Goal: Task Accomplishment & Management: Complete application form

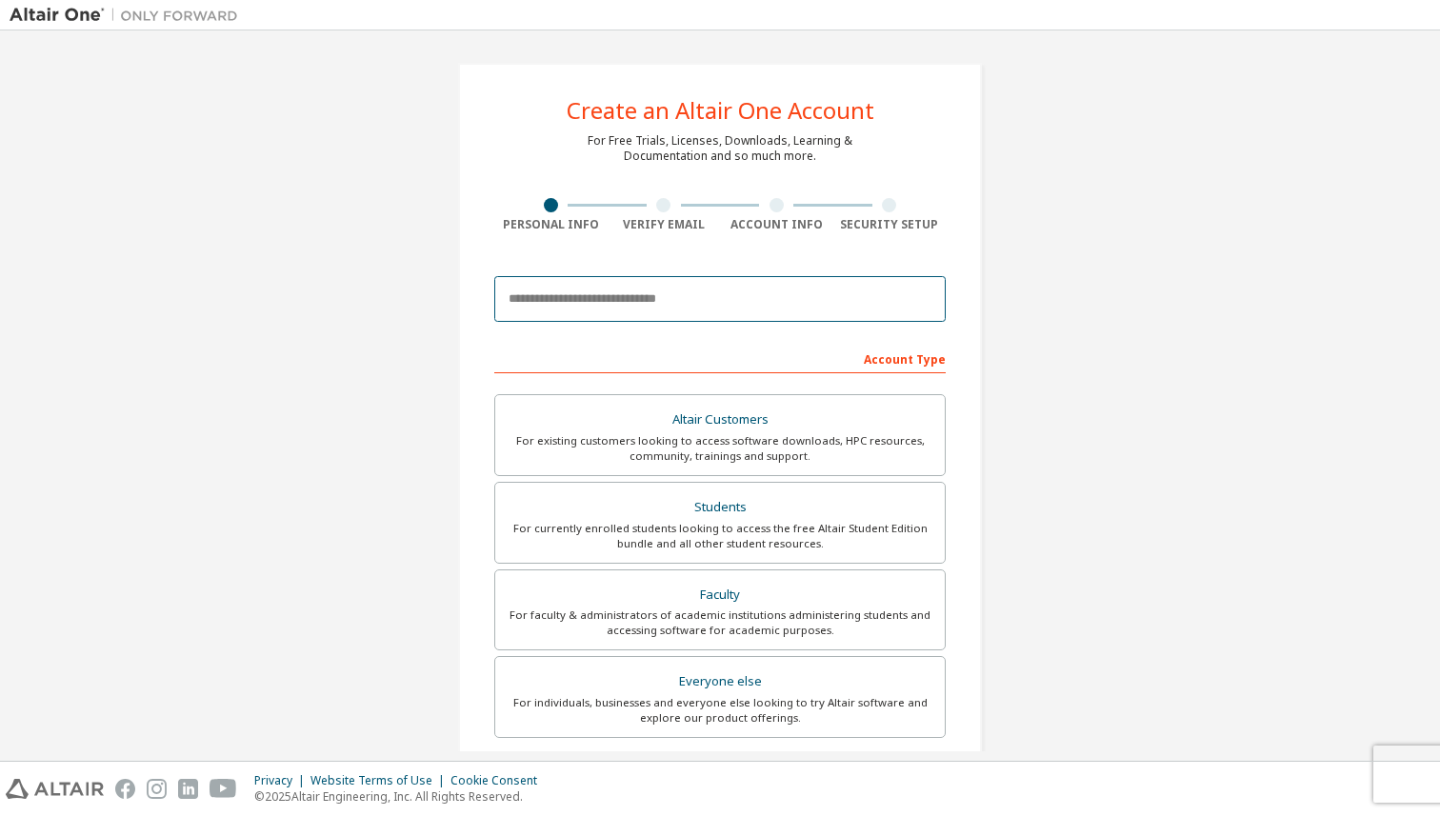
click at [565, 298] on input "email" at bounding box center [719, 299] width 451 height 46
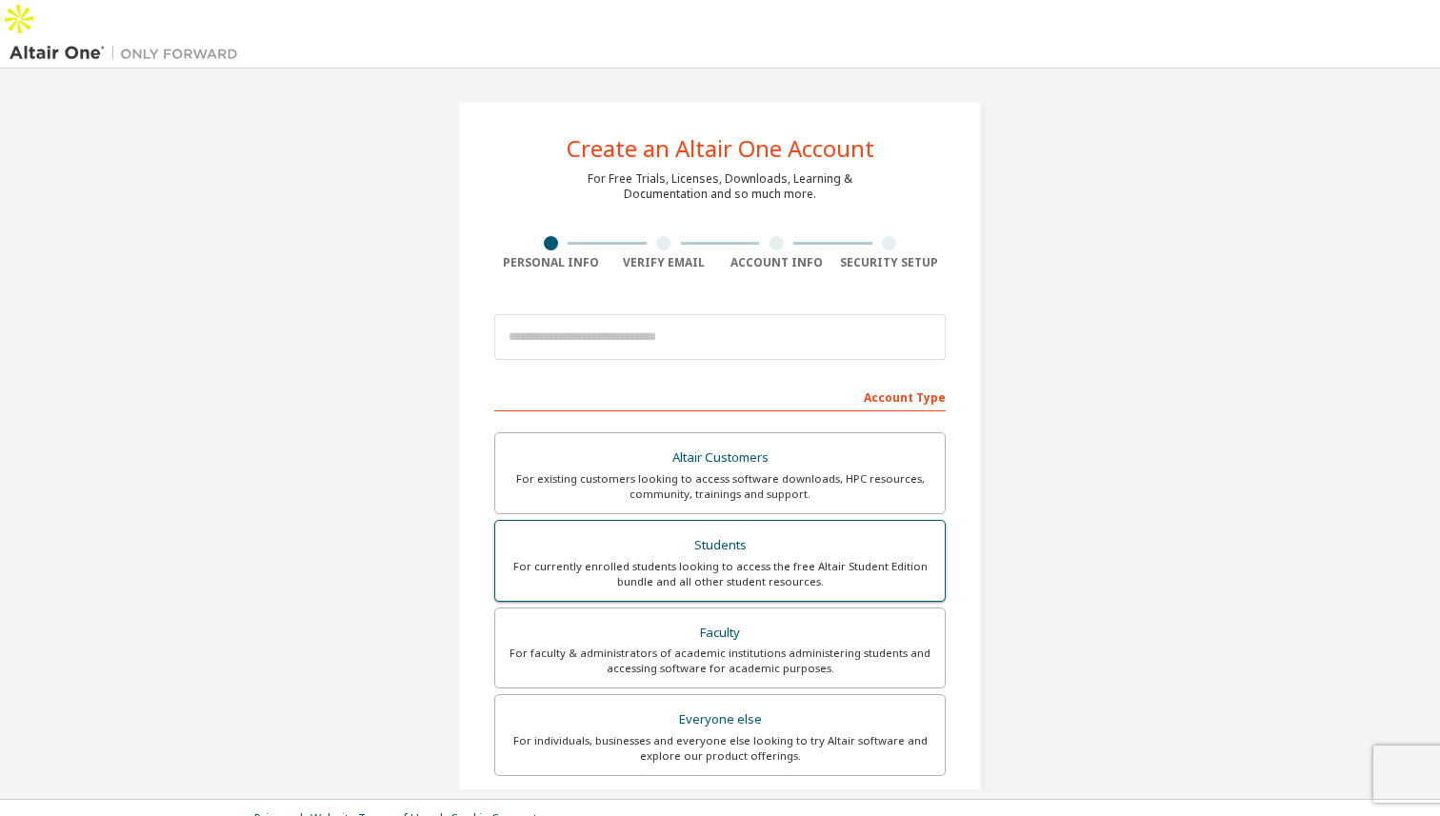
click at [635, 559] on div "For currently enrolled students looking to access the free Altair Student Editi…" at bounding box center [720, 574] width 427 height 30
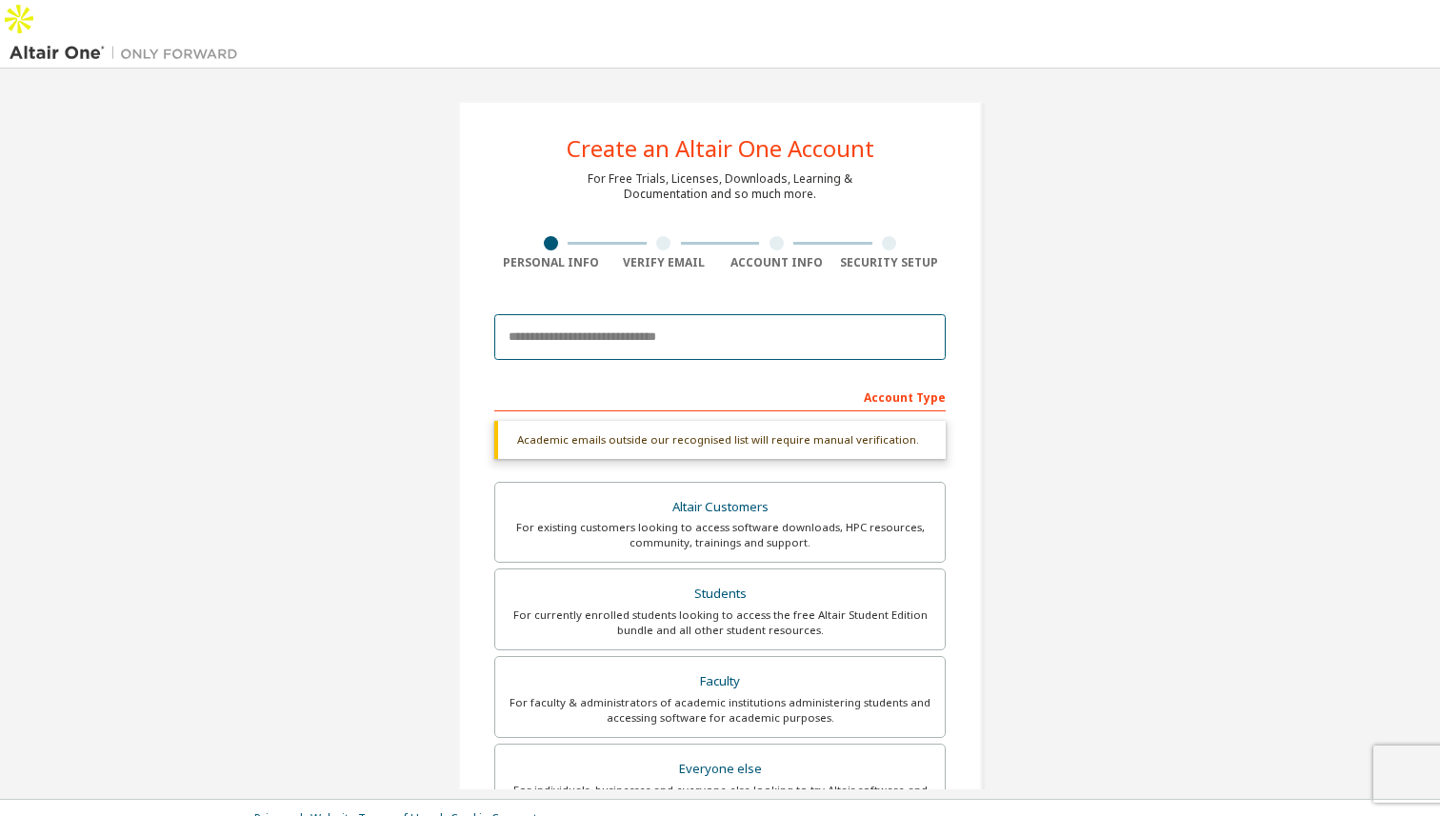
click at [554, 314] on input "email" at bounding box center [719, 337] width 451 height 46
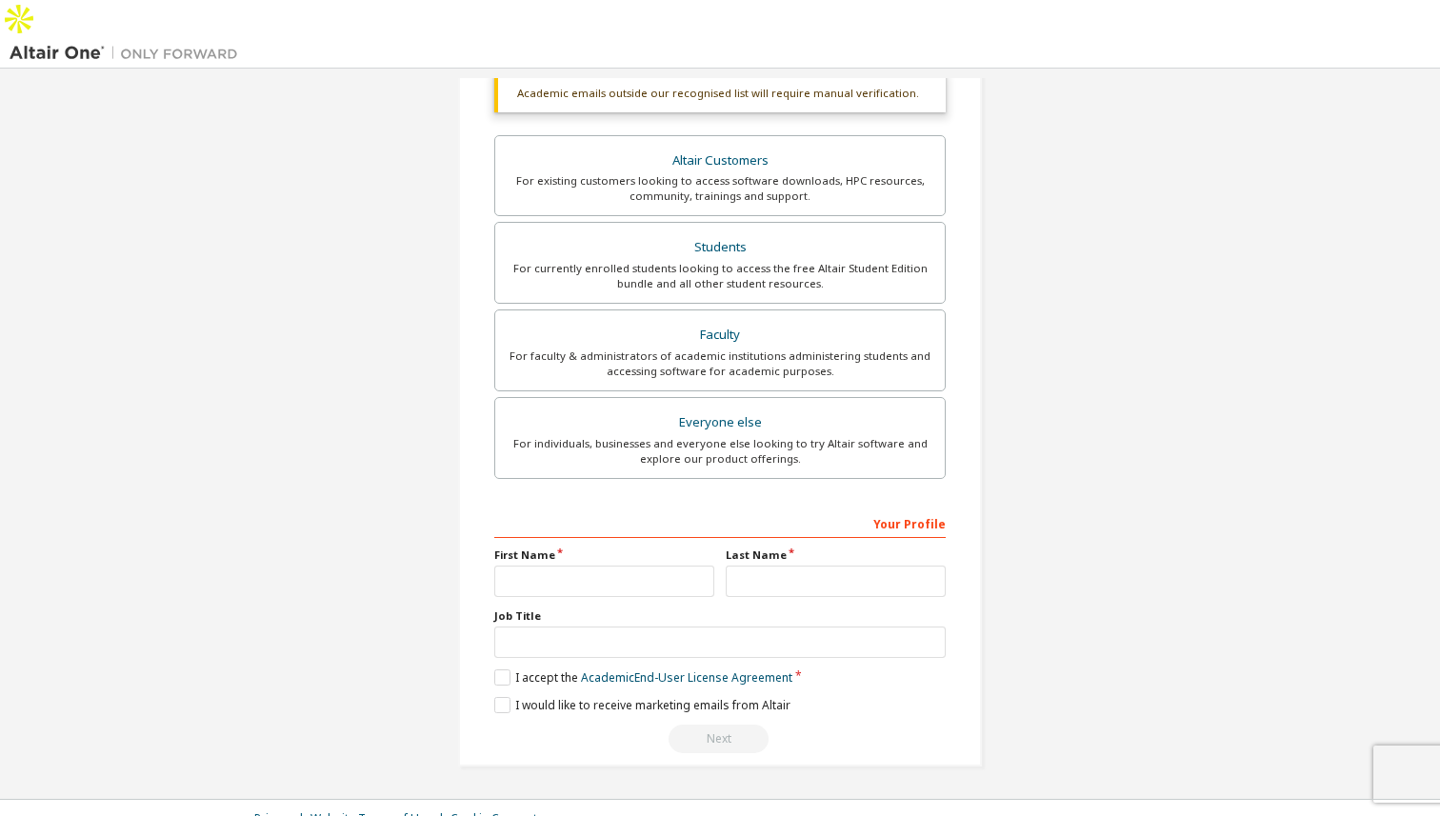
scroll to position [297, 0]
type input "**********"
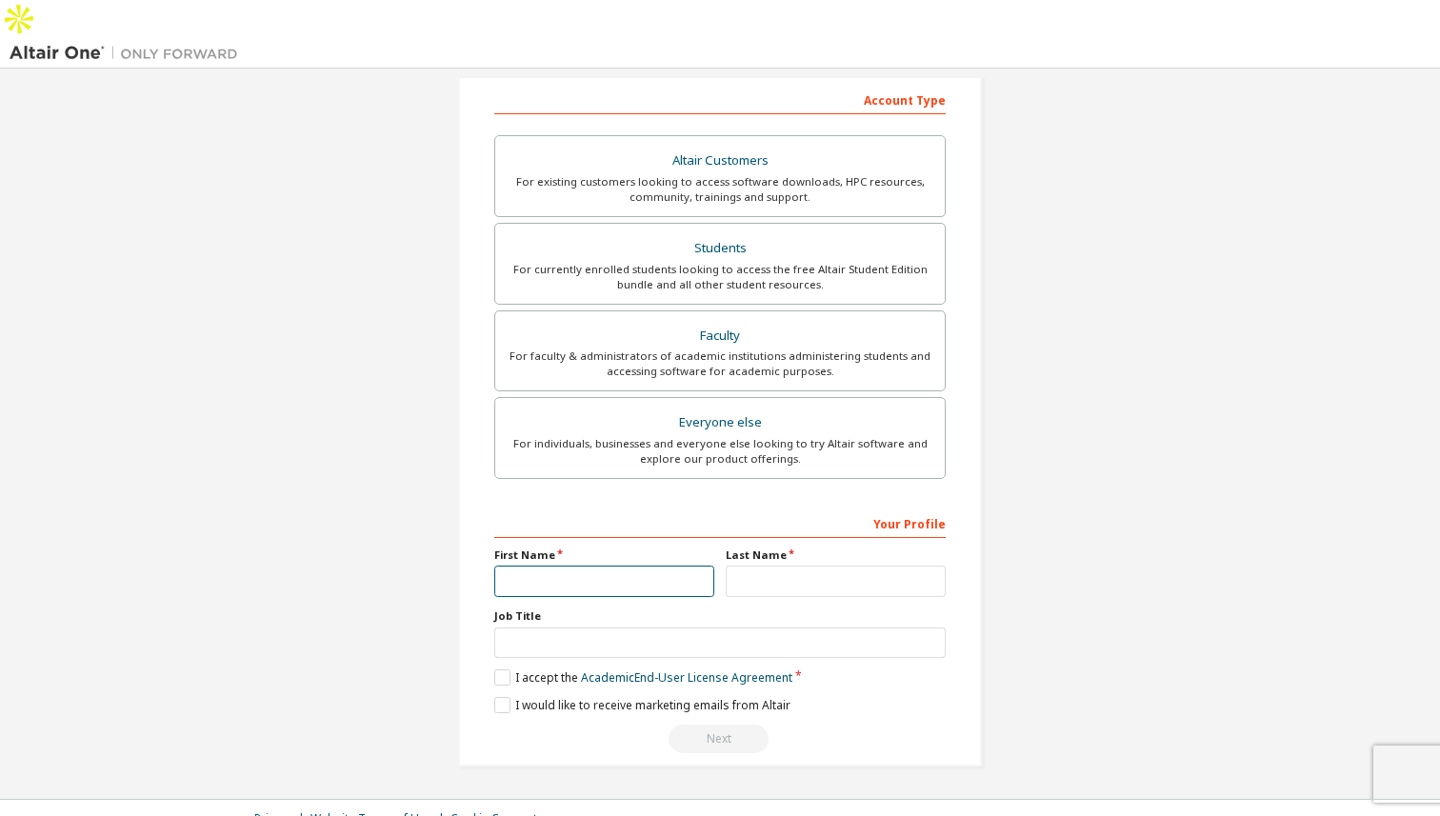
click at [633, 566] on input "text" at bounding box center [604, 581] width 220 height 31
type input "********"
click at [729, 566] on input "text" at bounding box center [836, 581] width 220 height 31
type input "**********"
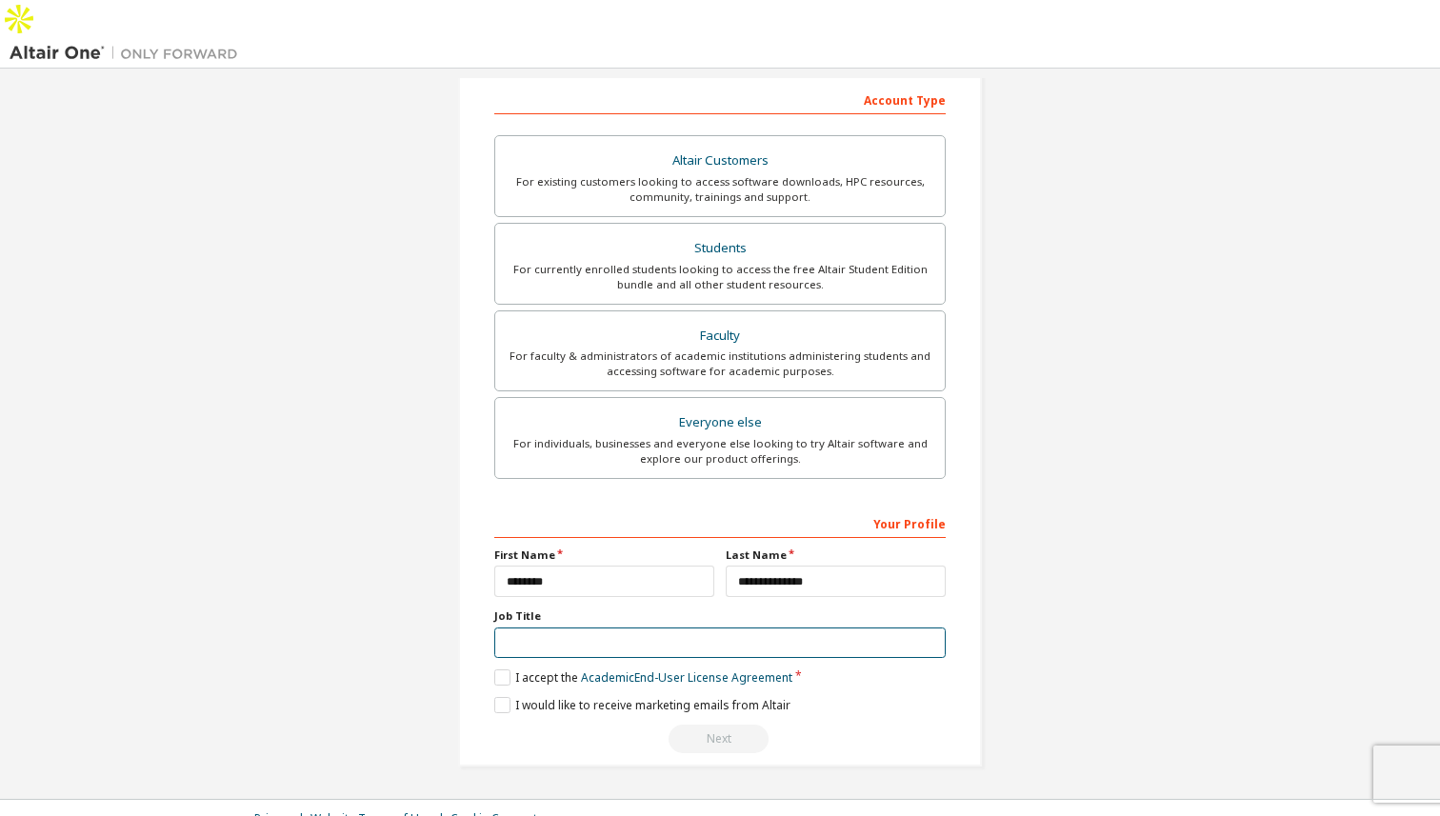
click at [520, 628] on input "text" at bounding box center [719, 643] width 451 height 31
click at [500, 670] on label "I accept the Academic End-User License Agreement" at bounding box center [643, 678] width 298 height 16
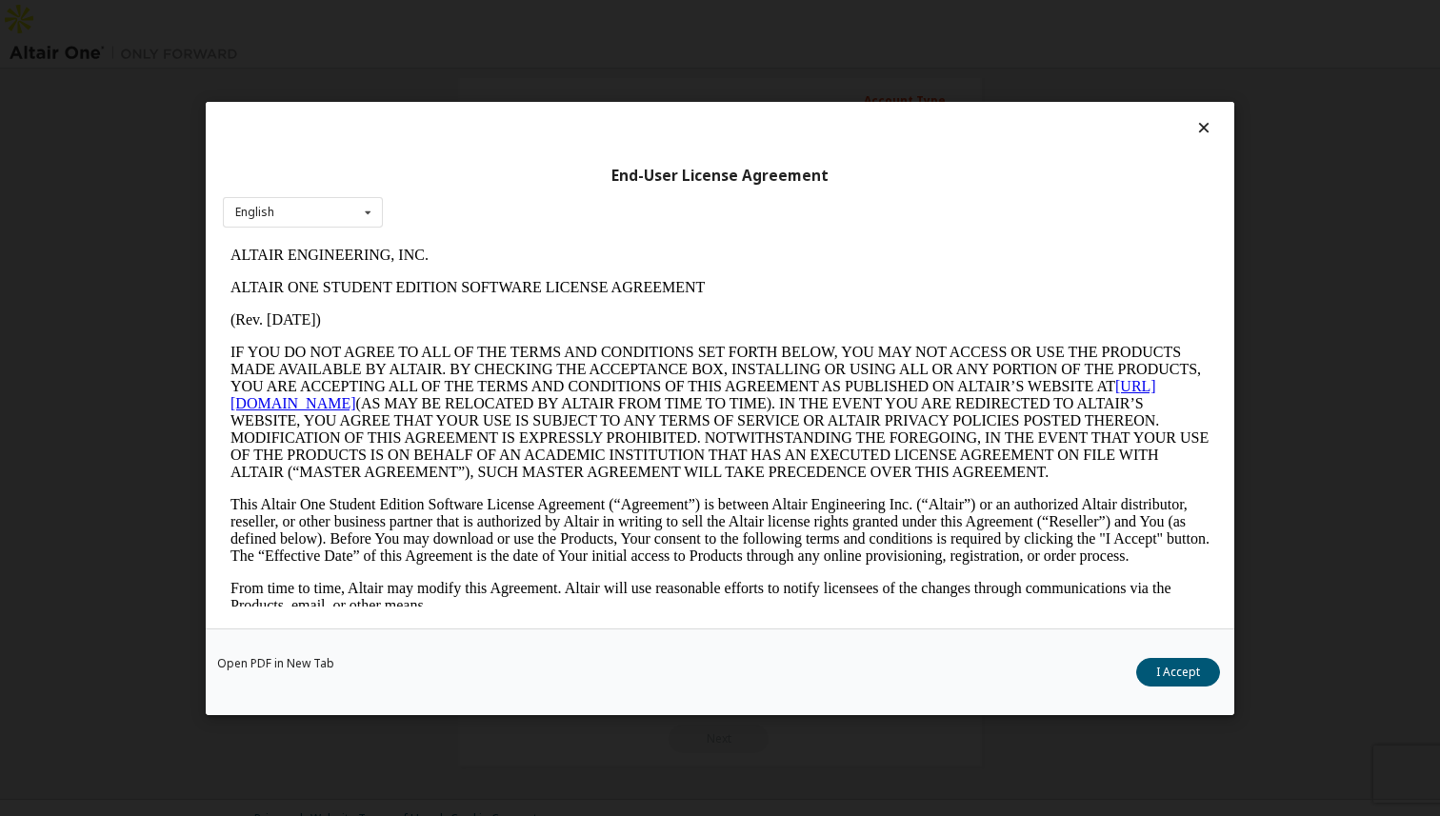
scroll to position [0, 0]
click at [1154, 677] on button "I Accept" at bounding box center [1178, 671] width 84 height 29
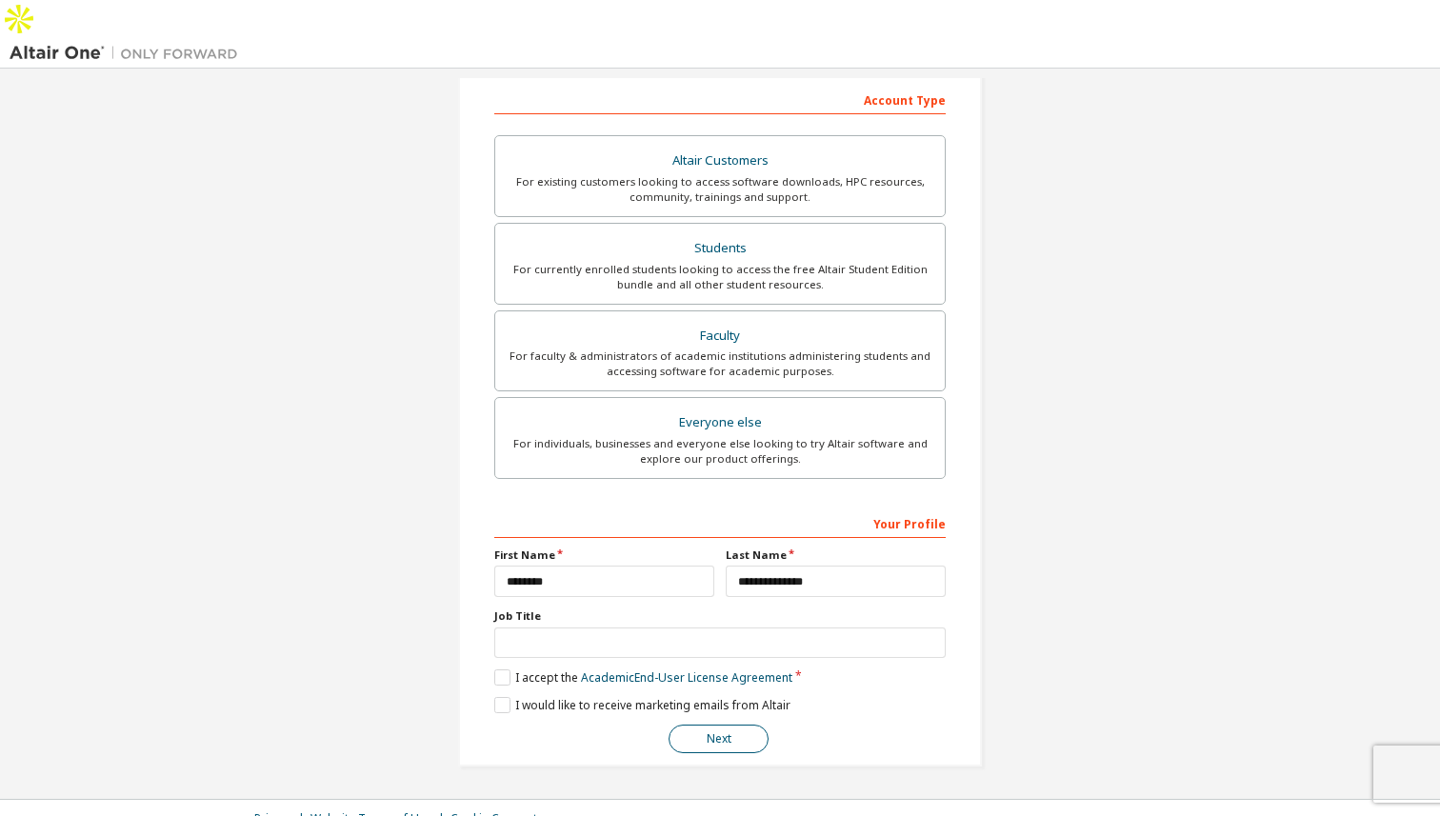
click at [729, 725] on button "Next" at bounding box center [719, 739] width 100 height 29
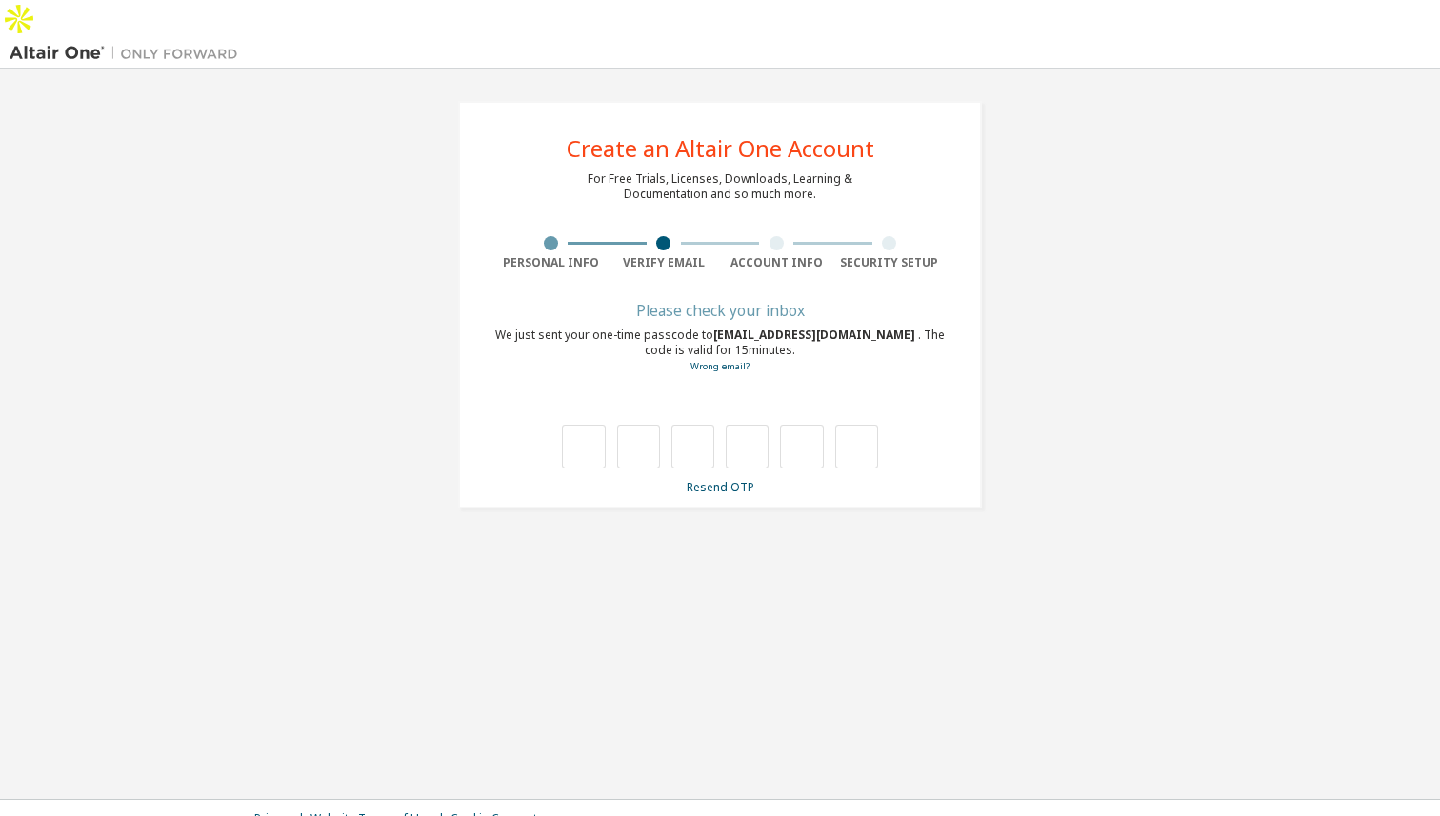
type input "*"
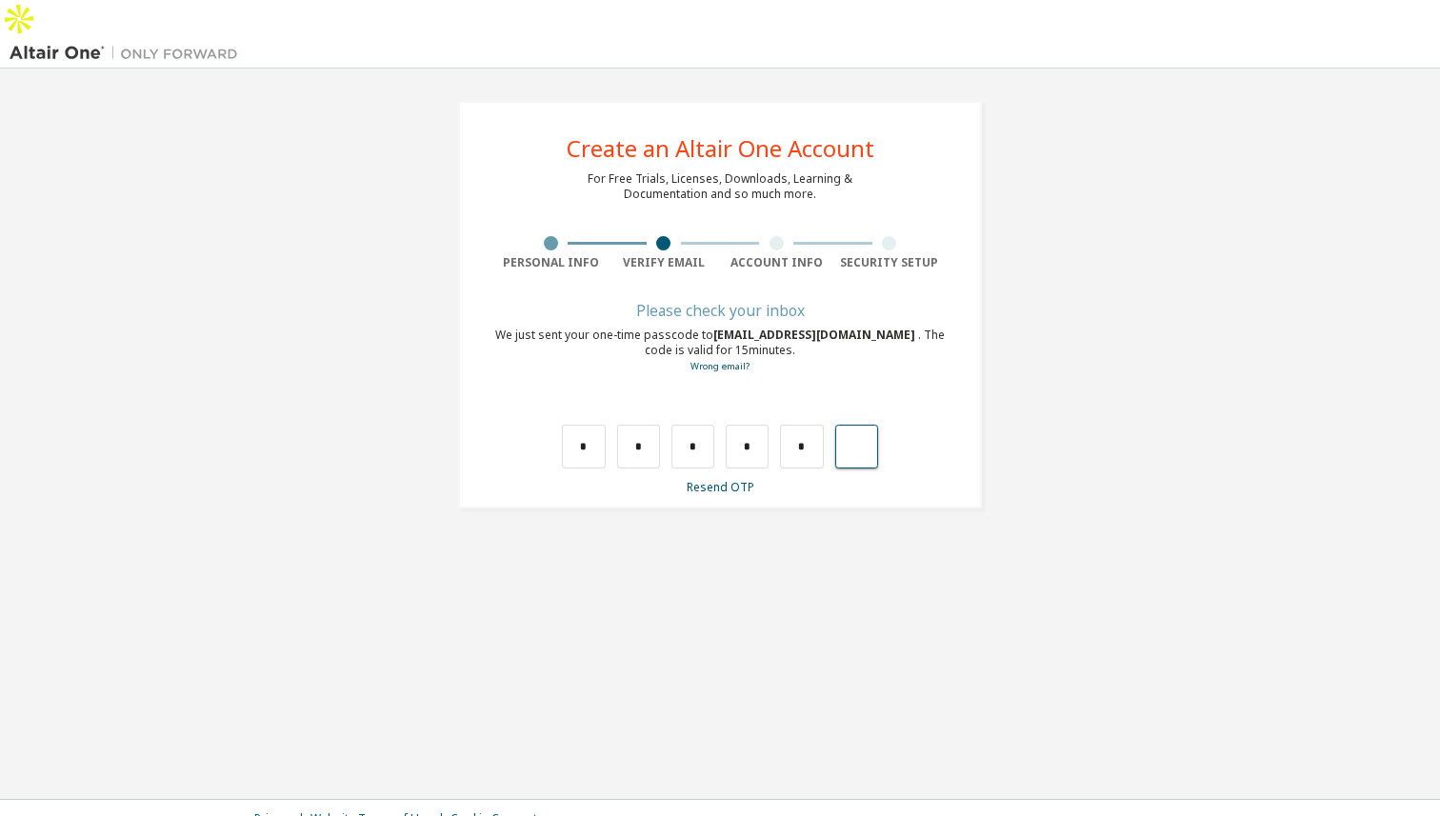
type input "*"
